Goal: Task Accomplishment & Management: Use online tool/utility

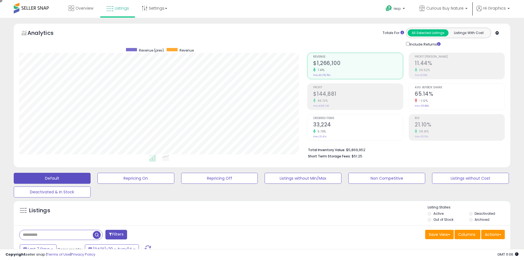
scroll to position [113, 288]
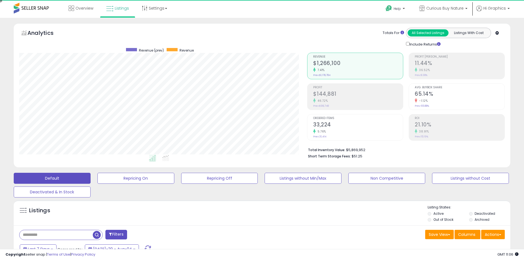
scroll to position [113, 288]
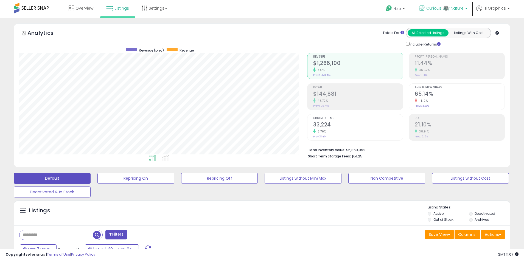
click at [446, 8] on span "Curious Buy Nature" at bounding box center [444, 7] width 37 height 5
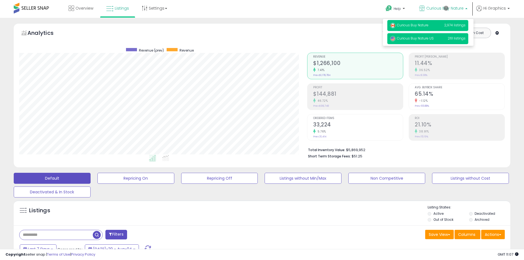
click at [429, 39] on span "Curious Buy Nature US" at bounding box center [412, 38] width 44 height 5
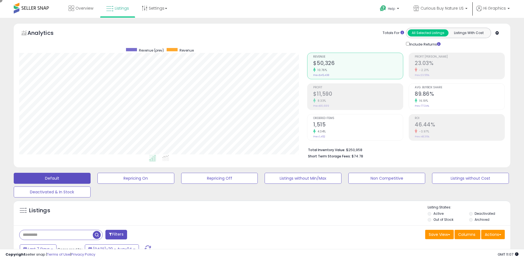
scroll to position [119, 0]
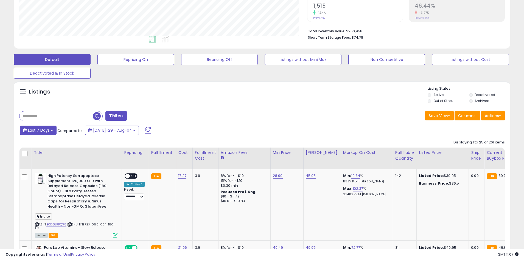
click at [38, 130] on span "Last 7 Days" at bounding box center [39, 130] width 22 height 5
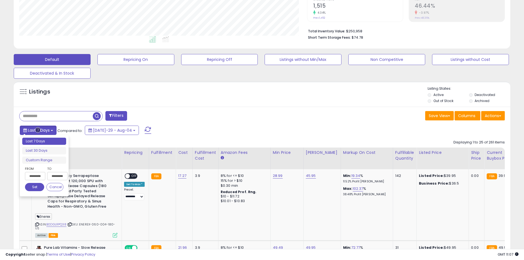
type input "**********"
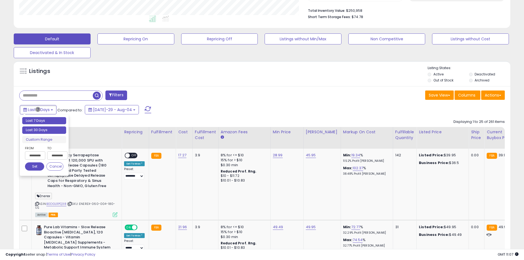
click at [44, 130] on li "Last 30 Days" at bounding box center [44, 130] width 44 height 7
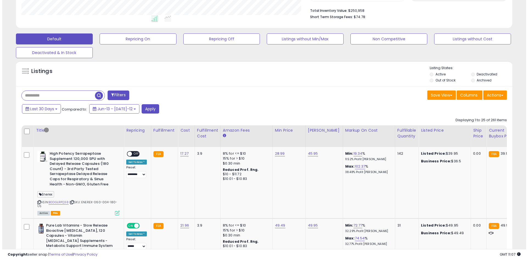
scroll to position [105, 0]
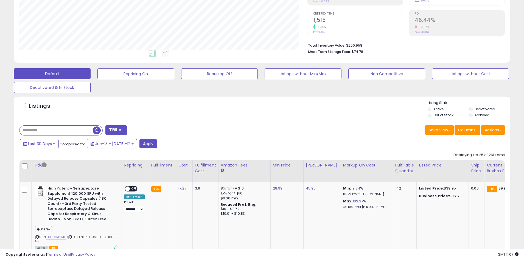
click at [117, 130] on button "Filters" at bounding box center [115, 130] width 21 height 10
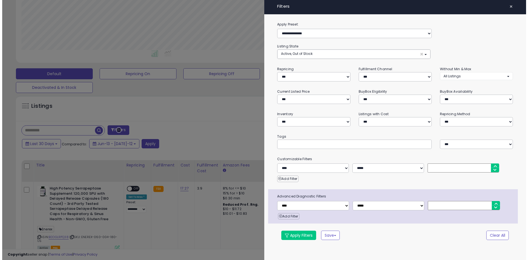
scroll to position [113, 290]
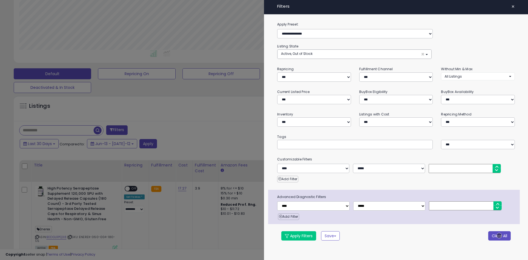
click at [499, 236] on button "Clear All" at bounding box center [499, 235] width 23 height 9
select select "*"
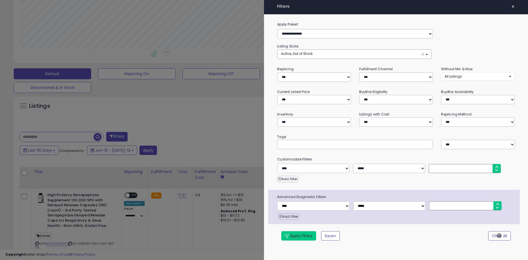
click at [299, 236] on button "Apply Filters" at bounding box center [298, 235] width 35 height 9
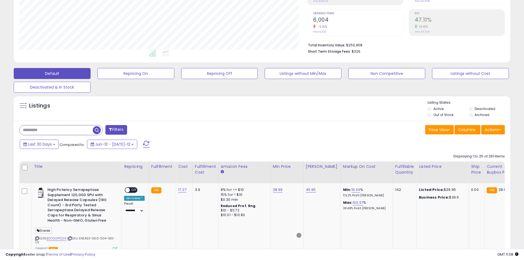
scroll to position [104, 0]
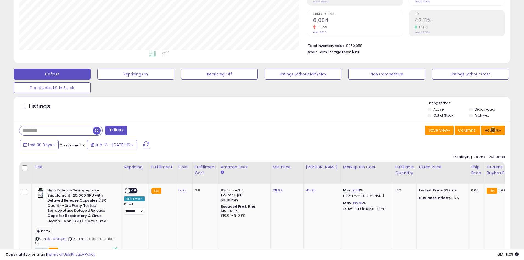
click at [493, 130] on button "Actions" at bounding box center [493, 130] width 24 height 9
click at [470, 165] on link "Export All Columns" at bounding box center [471, 165] width 60 height 9
